Goal: Information Seeking & Learning: Learn about a topic

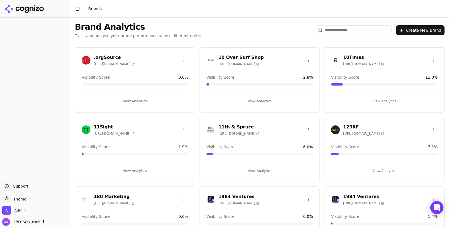
click at [358, 26] on input "search" at bounding box center [353, 30] width 77 height 10
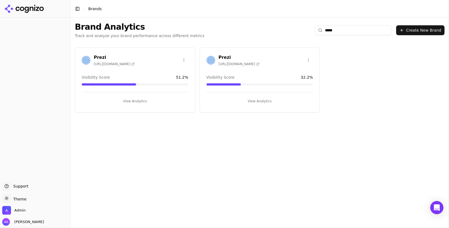
type input "*****"
click at [86, 59] on img at bounding box center [86, 60] width 9 height 9
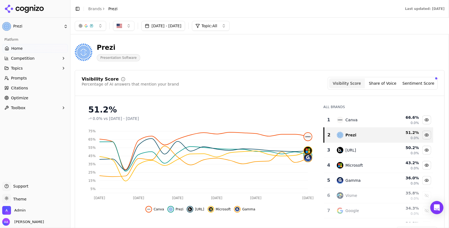
click at [35, 80] on link "Prompts" at bounding box center [35, 78] width 66 height 9
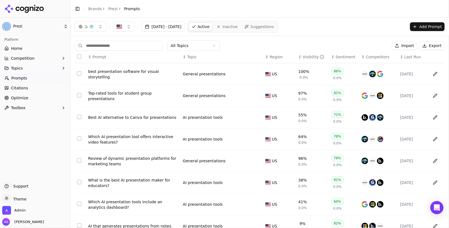
click at [294, 32] on div "Jul 29, 2025 - Aug 28, 2025 Active Inactive Suggestions Add Prompt" at bounding box center [259, 27] width 379 height 18
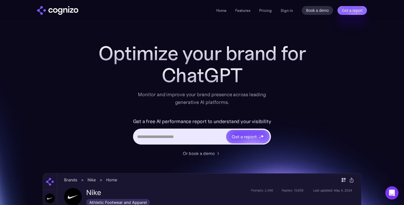
click at [236, 85] on div "ChatGPT" at bounding box center [202, 75] width 220 height 22
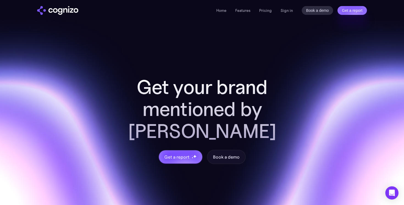
scroll to position [2112, 0]
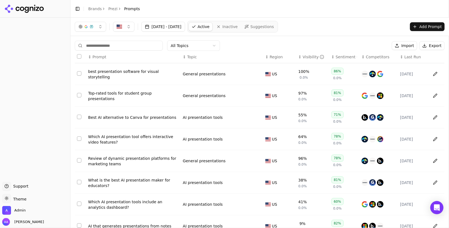
click at [410, 55] on span "Last Run" at bounding box center [412, 56] width 16 height 5
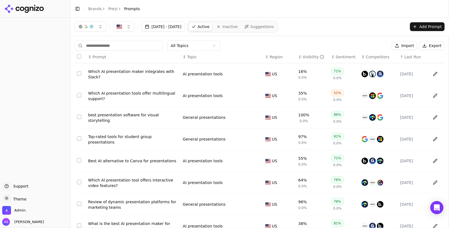
click at [410, 55] on span "Last Run" at bounding box center [412, 56] width 16 height 5
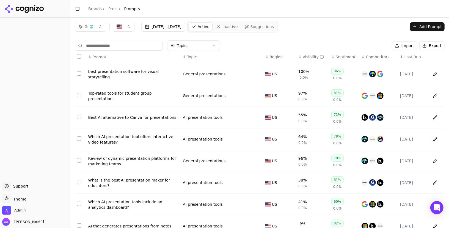
click at [410, 55] on span "Last Run" at bounding box center [412, 56] width 16 height 5
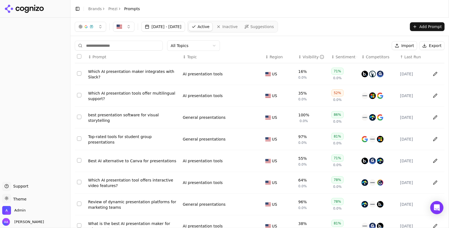
click at [410, 55] on span "Last Run" at bounding box center [412, 56] width 16 height 5
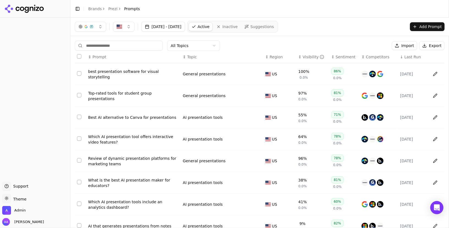
click at [410, 55] on span "Last Run" at bounding box center [412, 56] width 16 height 5
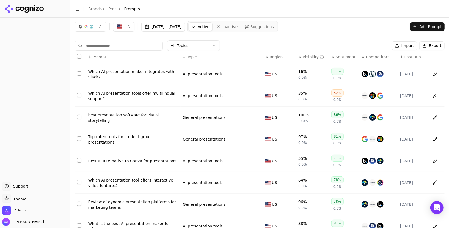
click at [107, 94] on div "Which AI presentation tools offer multilingual support?" at bounding box center [133, 95] width 90 height 11
click at [111, 71] on div "Which AI presentation maker integrates with Slack?" at bounding box center [133, 74] width 90 height 11
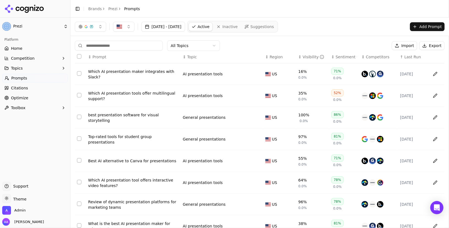
click at [130, 95] on div "Which AI presentation tools offer multilingual support?" at bounding box center [133, 95] width 90 height 11
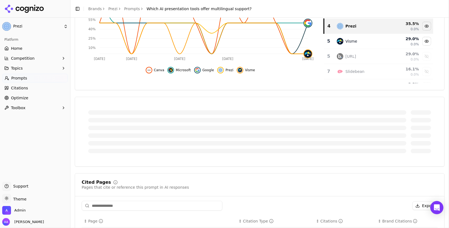
scroll to position [42, 0]
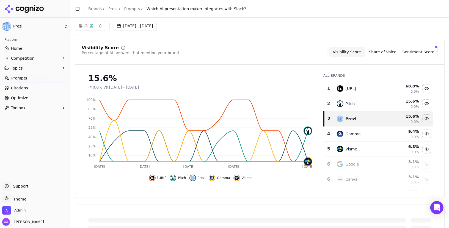
click at [286, 53] on div "Visibility Score Percentage of AI answers that mention your brand Visibility Sc…" at bounding box center [260, 52] width 356 height 13
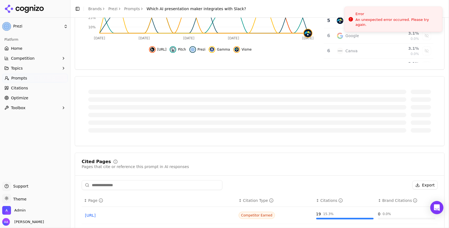
scroll to position [131, 0]
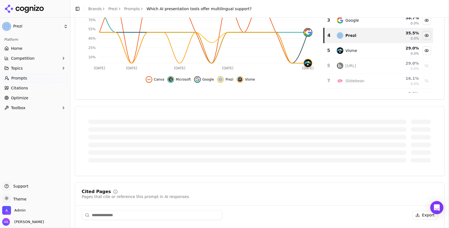
scroll to position [103, 0]
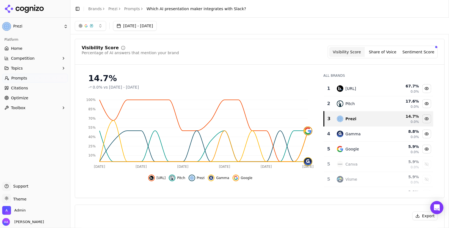
click at [254, 52] on div "Visibility Score Percentage of AI answers that mention your brand Visibility Sc…" at bounding box center [260, 52] width 356 height 13
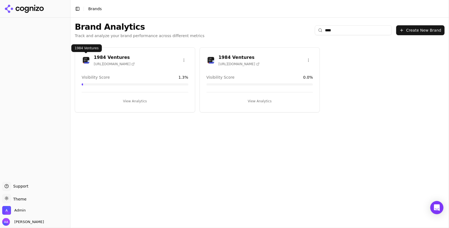
type input "****"
click at [84, 61] on img at bounding box center [86, 60] width 9 height 9
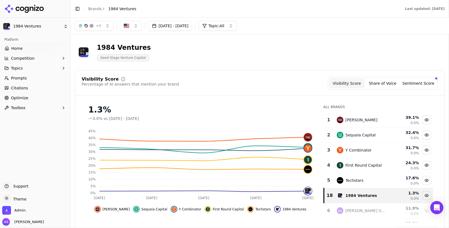
click at [32, 78] on link "Prompts" at bounding box center [35, 78] width 66 height 9
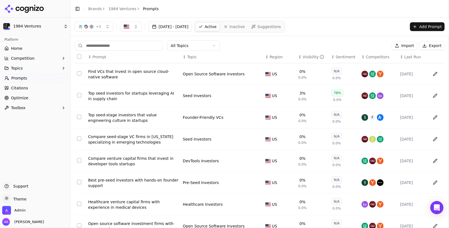
click at [410, 57] on span "Last Run" at bounding box center [412, 56] width 16 height 5
click at [50, 46] on link "Home" at bounding box center [35, 48] width 66 height 9
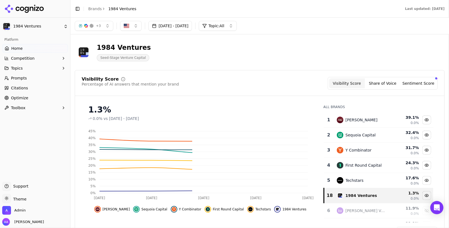
click at [100, 27] on span "+ 3" at bounding box center [98, 26] width 5 height 4
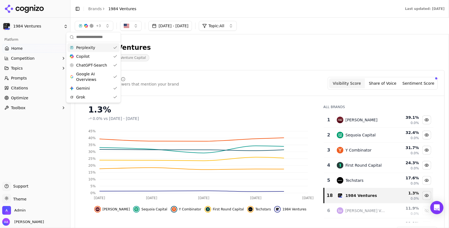
click at [100, 27] on span "+ 3" at bounding box center [98, 26] width 5 height 4
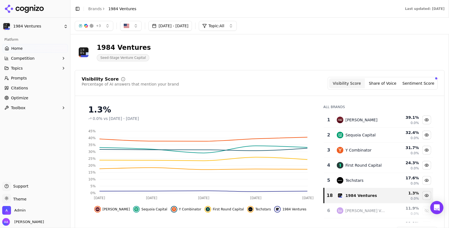
click at [135, 28] on button "button" at bounding box center [130, 26] width 21 height 10
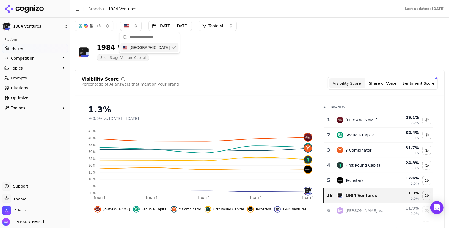
click at [135, 28] on button "button" at bounding box center [130, 26] width 21 height 10
click at [326, 44] on div "1984 Ventures Seed-Stage Venture Capital" at bounding box center [260, 52] width 370 height 27
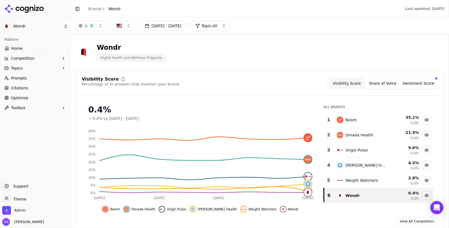
click at [36, 78] on link "Prompts" at bounding box center [35, 78] width 66 height 9
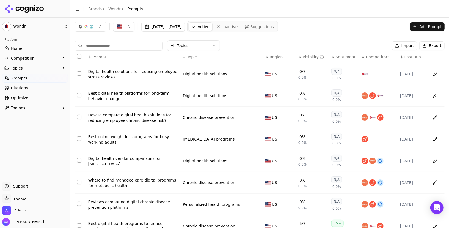
click at [404, 57] on span "Last Run" at bounding box center [412, 56] width 16 height 5
click at [115, 92] on div "Best digital health platforms for long-term behavior change" at bounding box center [133, 95] width 90 height 11
